Goal: Find specific page/section: Find specific page/section

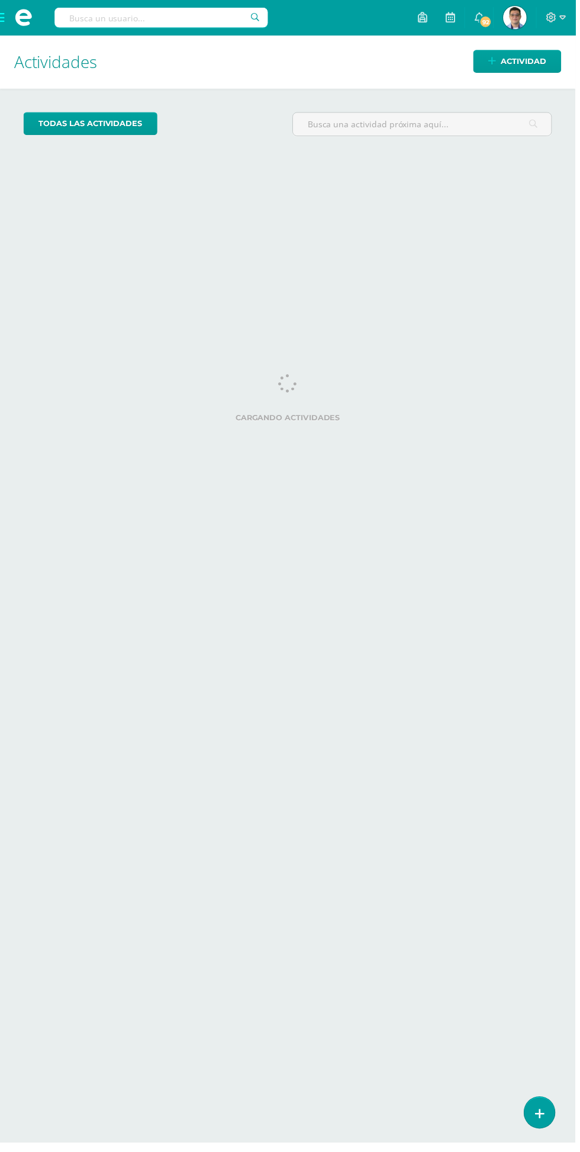
click at [13, 11] on span at bounding box center [23, 18] width 47 height 36
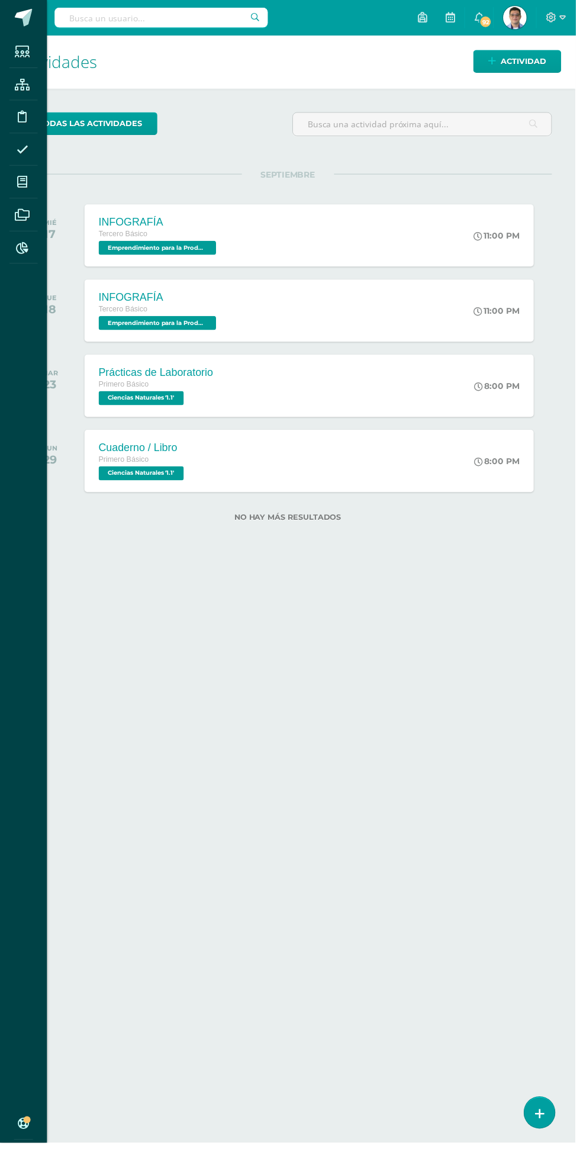
click at [439, 241] on div "Estudiantes Estructura Disciplina Asistencia Mis cursos Archivos Reportes Sopor…" at bounding box center [290, 576] width 580 height 1152
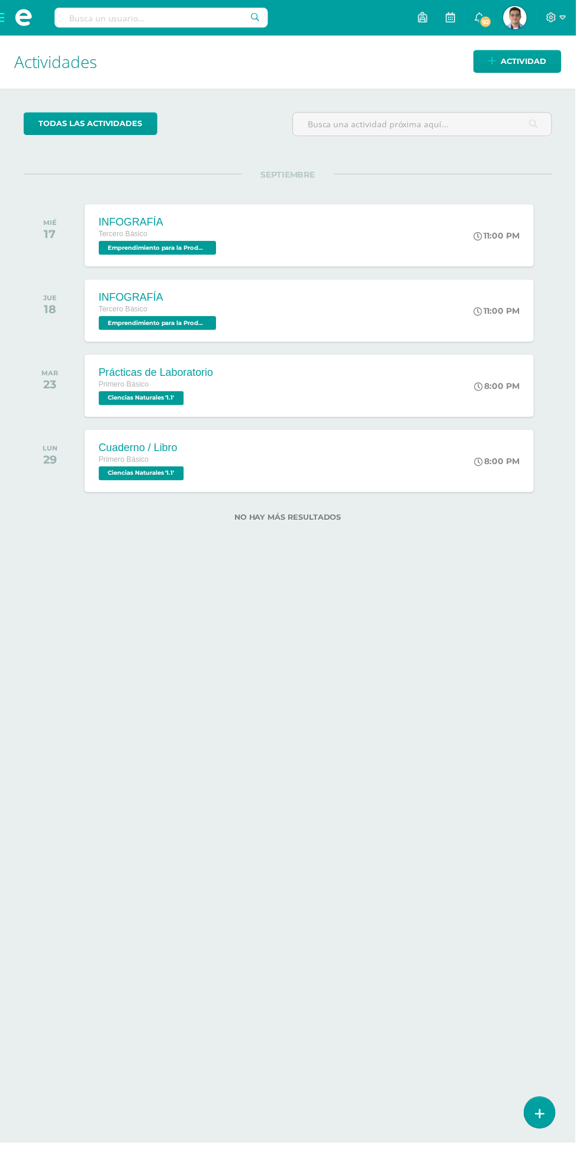
click at [197, 22] on input "text" at bounding box center [162, 18] width 215 height 20
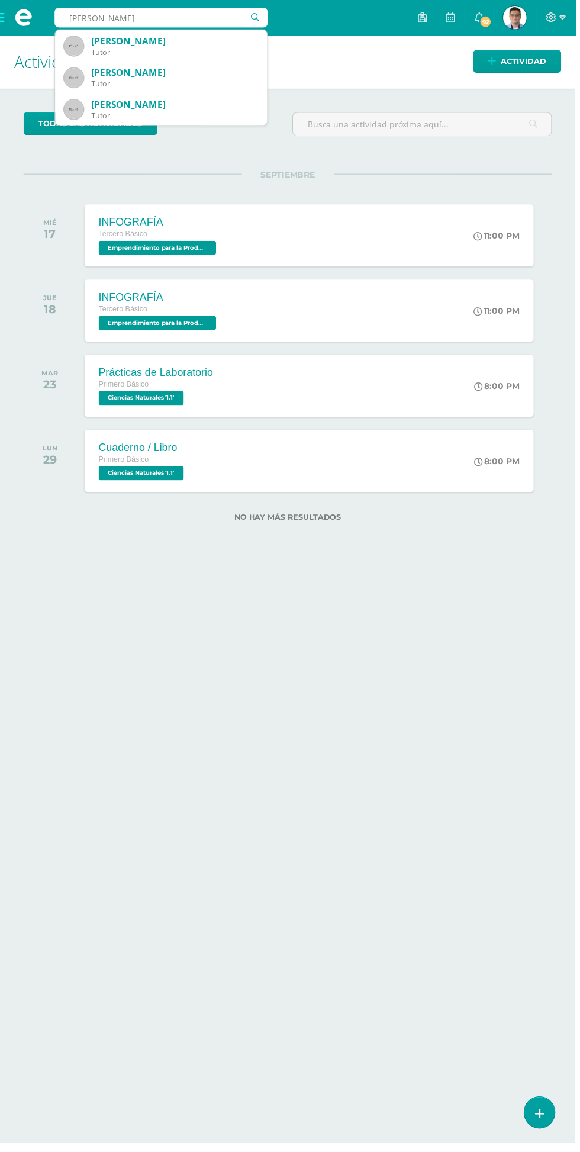
type input "Karen Rubí"
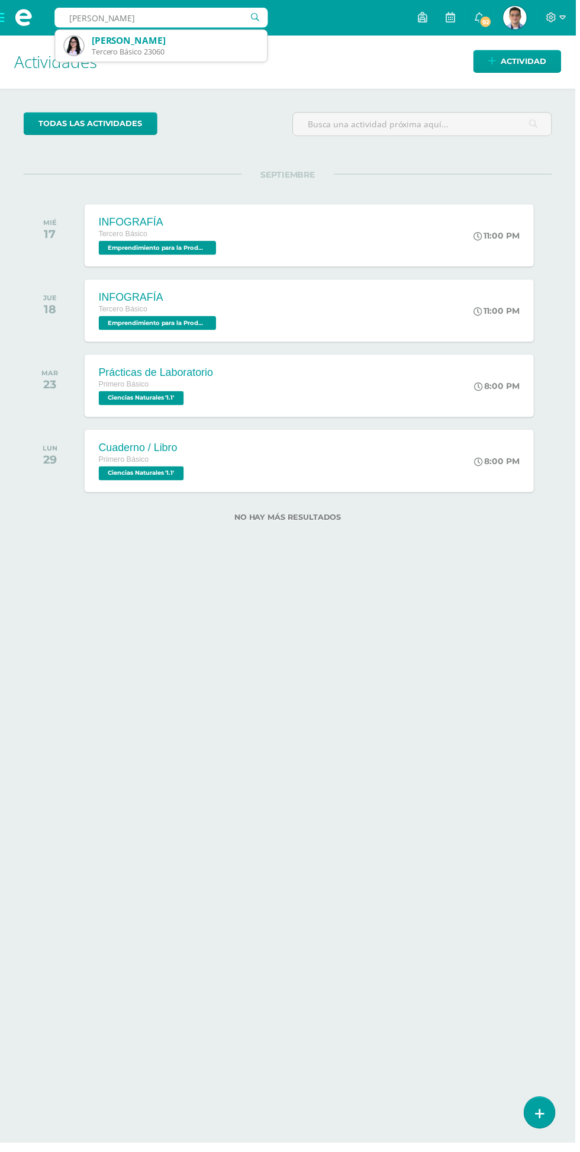
click at [182, 45] on div "[PERSON_NAME]" at bounding box center [176, 41] width 168 height 12
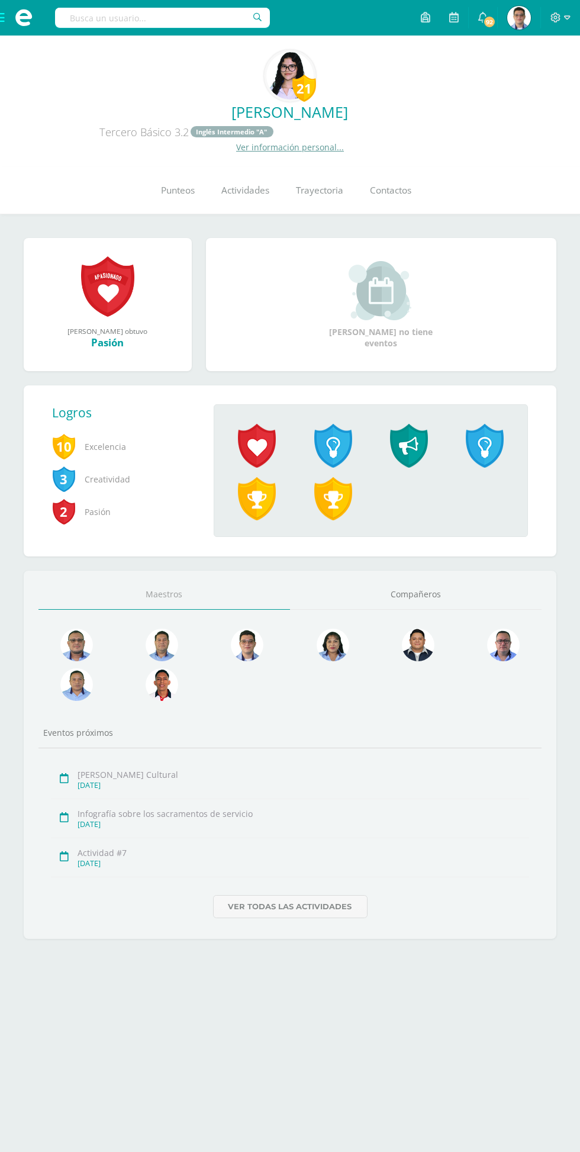
click at [320, 185] on span "Trayectoria" at bounding box center [320, 191] width 47 height 12
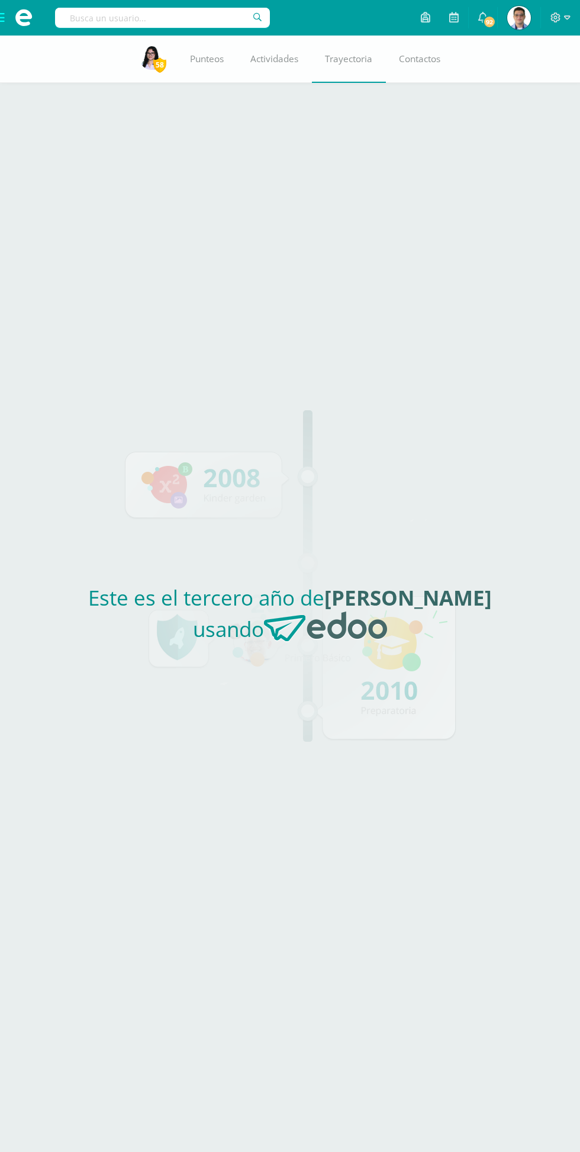
click at [289, 643] on img at bounding box center [325, 627] width 123 height 31
